Goal: Find specific page/section: Find specific page/section

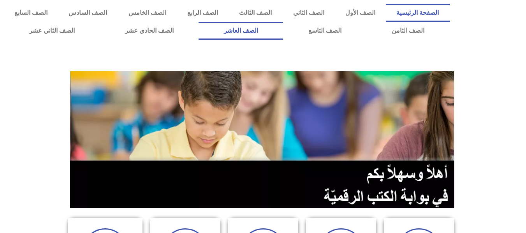
click at [283, 33] on link "الصف العاشر" at bounding box center [241, 31] width 85 height 18
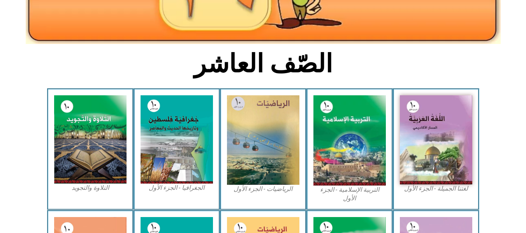
scroll to position [156, 0]
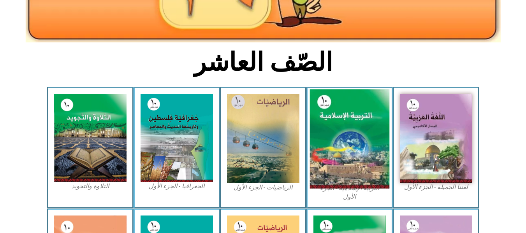
click at [332, 149] on img at bounding box center [350, 139] width 80 height 99
click at [340, 139] on img at bounding box center [350, 139] width 80 height 99
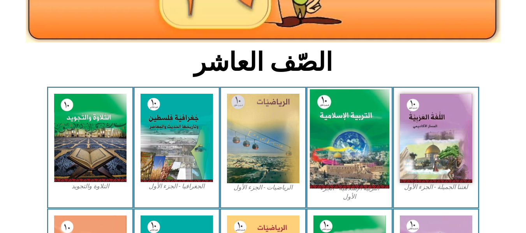
click at [340, 139] on img at bounding box center [350, 139] width 80 height 99
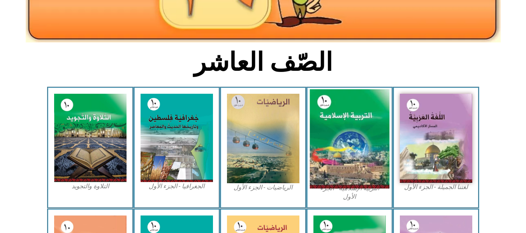
click at [372, 169] on img at bounding box center [350, 139] width 80 height 99
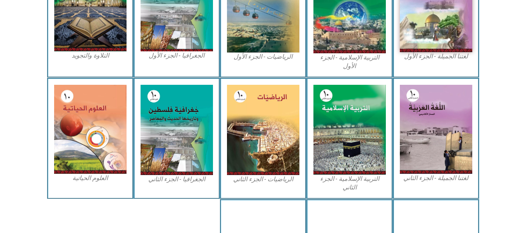
scroll to position [282, 0]
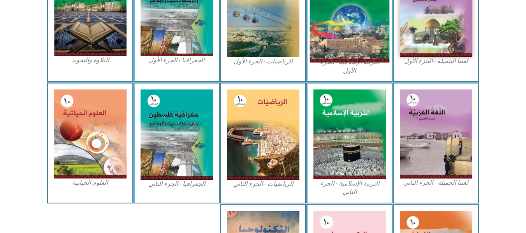
click at [342, 30] on img at bounding box center [350, 12] width 80 height 99
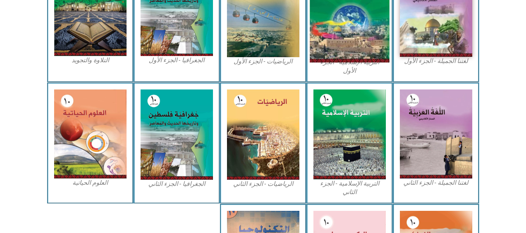
click at [342, 30] on img at bounding box center [350, 12] width 80 height 99
click at [341, 29] on img at bounding box center [350, 12] width 80 height 99
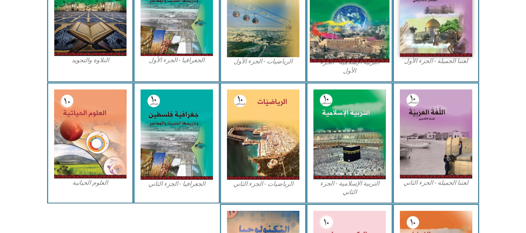
click at [363, 42] on img at bounding box center [350, 12] width 80 height 99
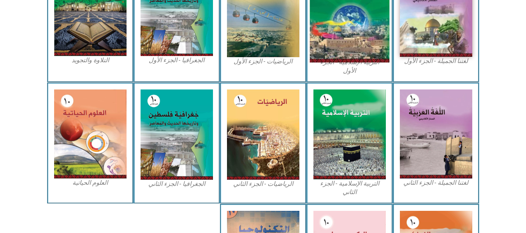
click at [363, 42] on img at bounding box center [350, 12] width 80 height 99
click at [363, 41] on img at bounding box center [350, 12] width 80 height 99
click at [352, 41] on img at bounding box center [350, 12] width 80 height 99
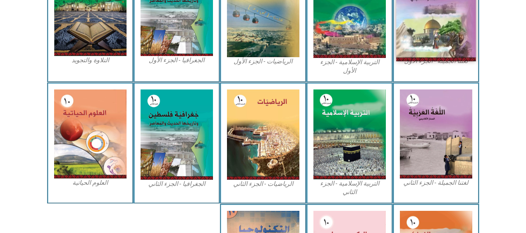
drag, startPoint x: 352, startPoint y: 41, endPoint x: 428, endPoint y: 41, distance: 76.7
click at [428, 41] on div "لغتنا الجميلة - الجزء الأول​ التربية [DEMOGRAPHIC_DATA] - الجزء الأول الرياضيات…" at bounding box center [263, 22] width 432 height 122
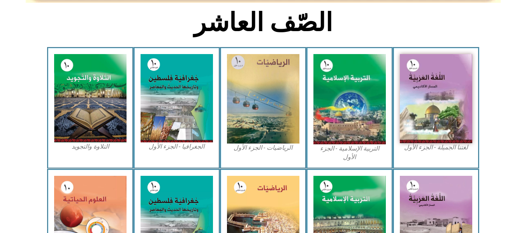
scroll to position [189, 0]
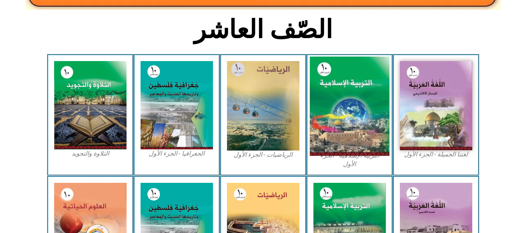
click at [361, 98] on img at bounding box center [350, 106] width 80 height 99
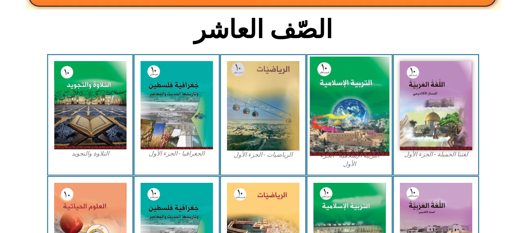
click at [361, 98] on img at bounding box center [350, 106] width 80 height 99
drag, startPoint x: 361, startPoint y: 98, endPoint x: 350, endPoint y: 72, distance: 28.8
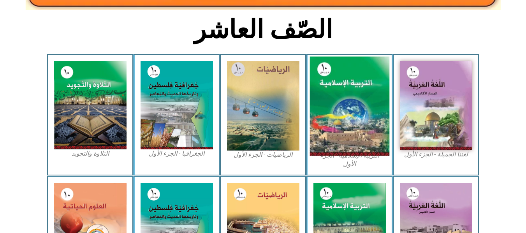
click at [350, 72] on img at bounding box center [350, 106] width 80 height 99
drag, startPoint x: 350, startPoint y: 72, endPoint x: 364, endPoint y: 127, distance: 57.1
click at [364, 127] on img at bounding box center [350, 106] width 80 height 99
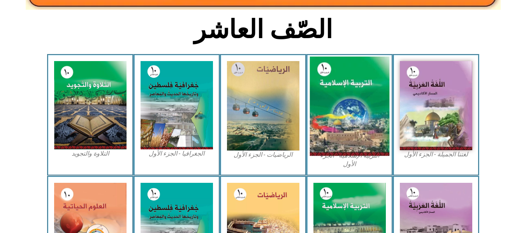
click at [348, 117] on img at bounding box center [350, 106] width 80 height 99
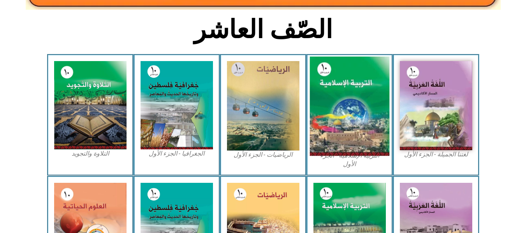
click at [339, 107] on img at bounding box center [350, 106] width 80 height 99
click at [349, 125] on img at bounding box center [350, 106] width 80 height 99
drag, startPoint x: 349, startPoint y: 125, endPoint x: 349, endPoint y: 97, distance: 27.7
click at [349, 97] on img at bounding box center [350, 106] width 80 height 99
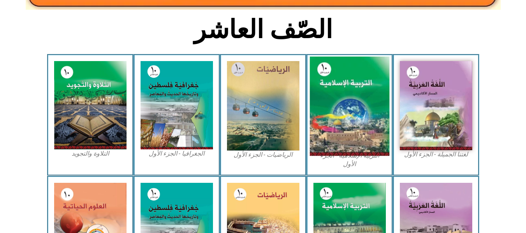
click at [349, 97] on img at bounding box center [350, 106] width 80 height 99
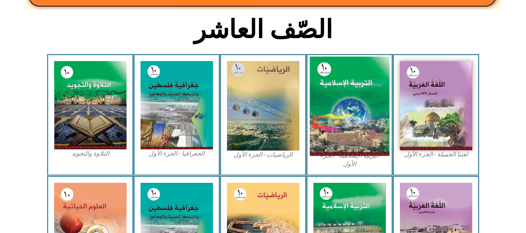
drag, startPoint x: 349, startPoint y: 97, endPoint x: 344, endPoint y: 68, distance: 29.8
click at [344, 68] on img at bounding box center [350, 106] width 80 height 99
click at [335, 90] on img at bounding box center [350, 106] width 80 height 99
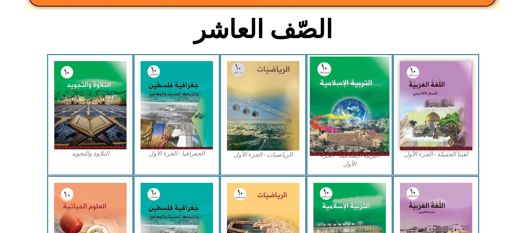
click at [335, 90] on img at bounding box center [350, 106] width 80 height 99
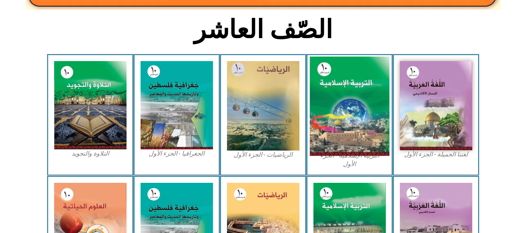
click at [335, 90] on img at bounding box center [350, 106] width 80 height 99
drag, startPoint x: 335, startPoint y: 90, endPoint x: 360, endPoint y: 107, distance: 30.0
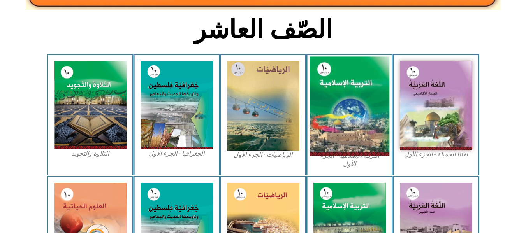
click at [360, 107] on img at bounding box center [350, 106] width 80 height 99
click at [360, 113] on img at bounding box center [350, 106] width 80 height 99
click at [354, 91] on img at bounding box center [350, 106] width 80 height 99
